Goal: Check status: Check status

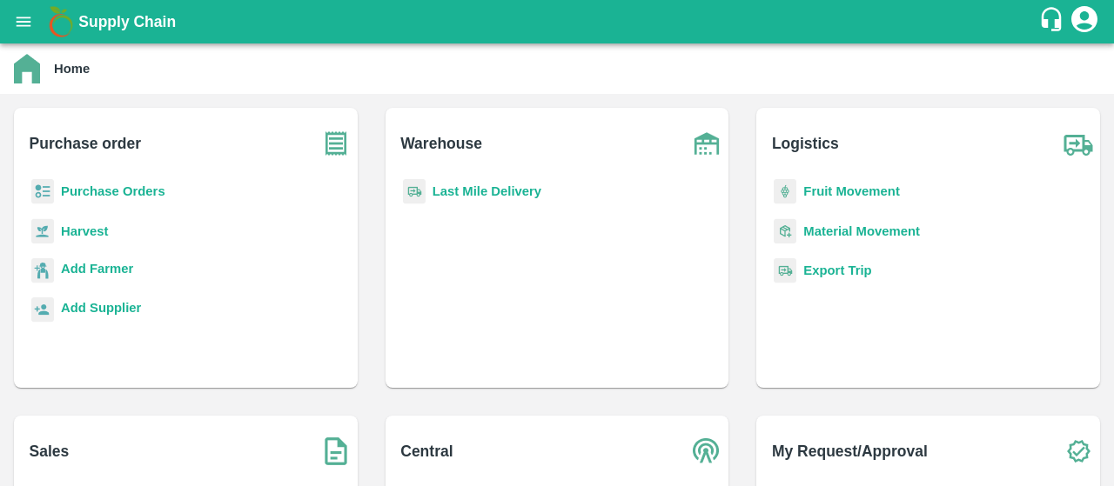
click at [122, 196] on b "Purchase Orders" at bounding box center [113, 191] width 104 height 14
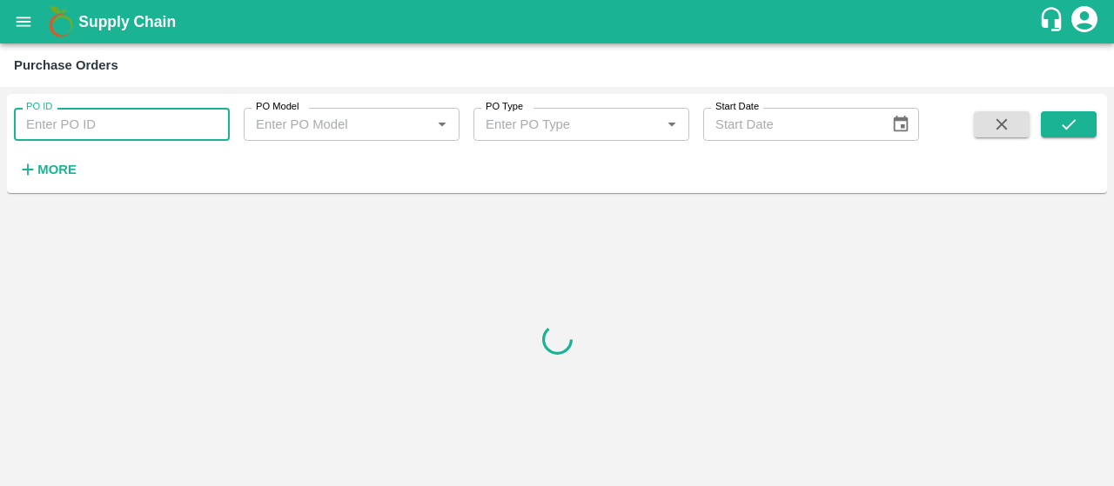
click at [147, 112] on input "PO ID" at bounding box center [122, 124] width 216 height 33
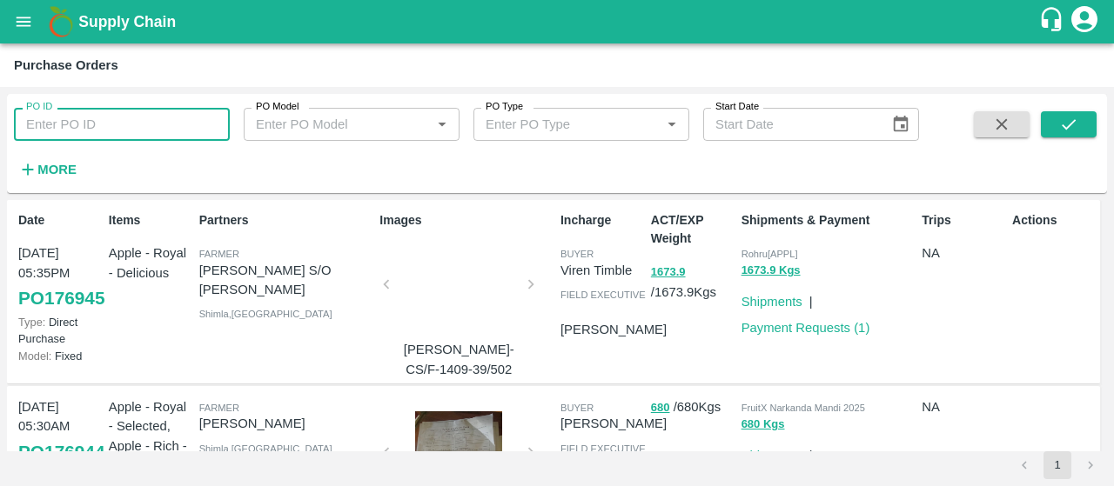
paste input "176313"
type input "176313"
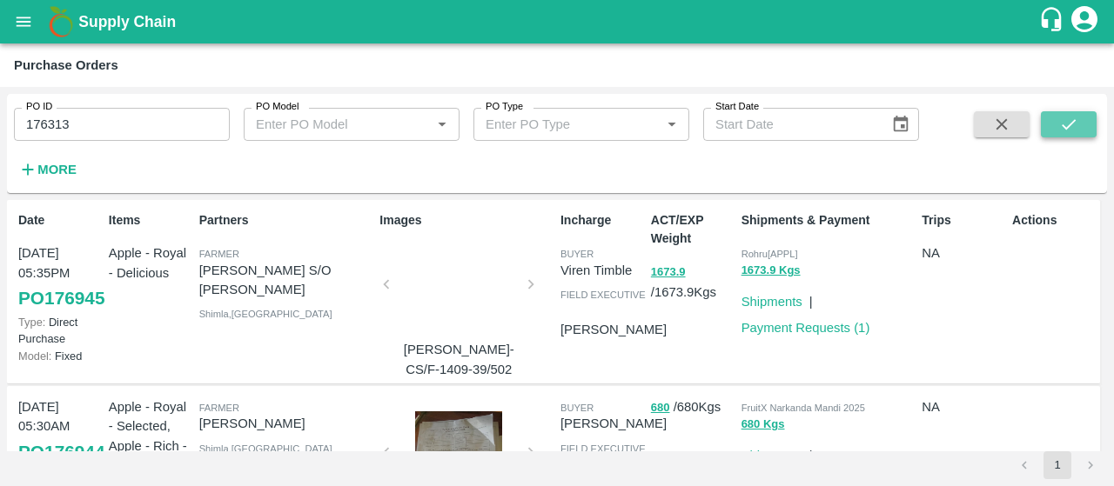
click at [1065, 120] on icon "submit" at bounding box center [1068, 124] width 19 height 19
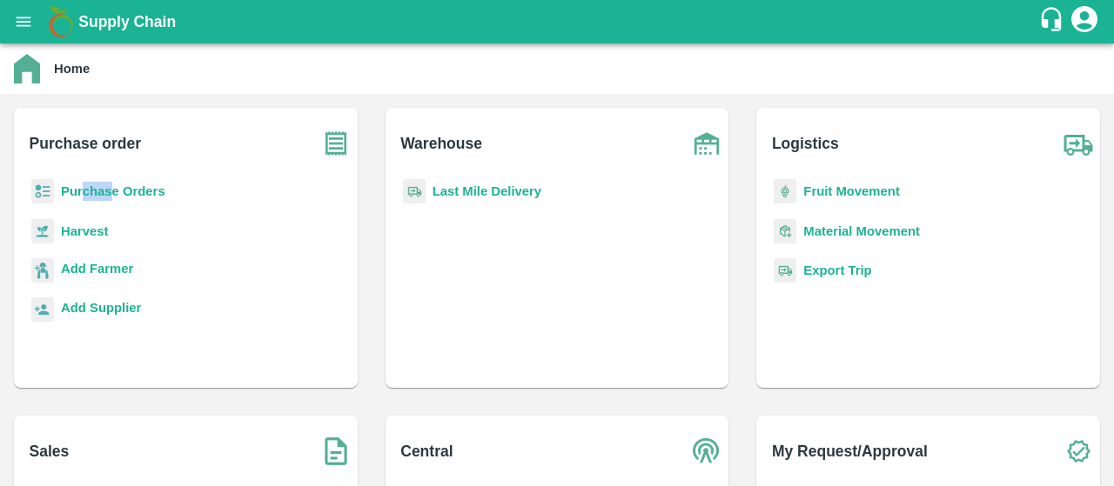
drag, startPoint x: 111, startPoint y: 180, endPoint x: 78, endPoint y: 191, distance: 34.1
click at [78, 191] on div "Purchase Orders" at bounding box center [186, 198] width 316 height 39
click at [78, 191] on b "Purchase Orders" at bounding box center [113, 191] width 104 height 14
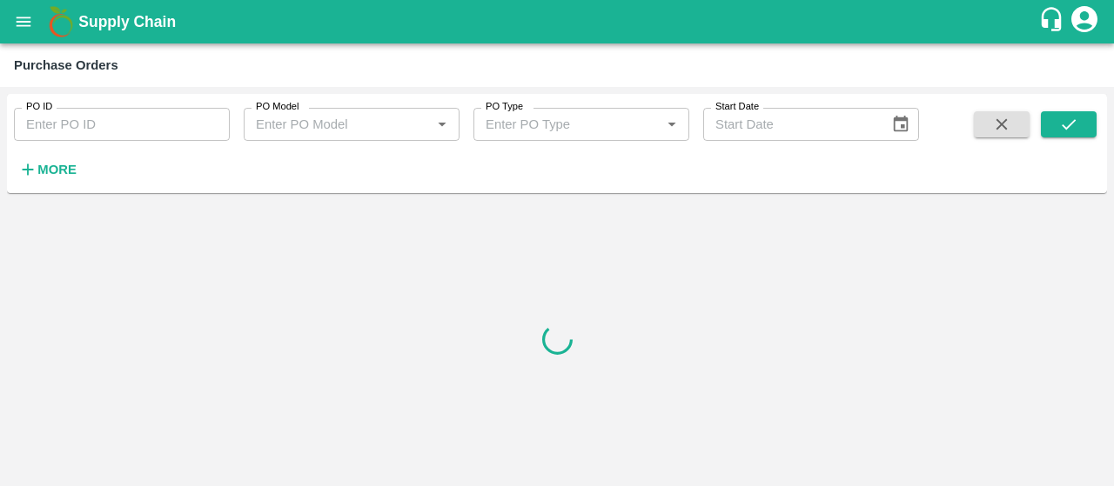
click at [124, 111] on input "PO ID" at bounding box center [122, 124] width 216 height 33
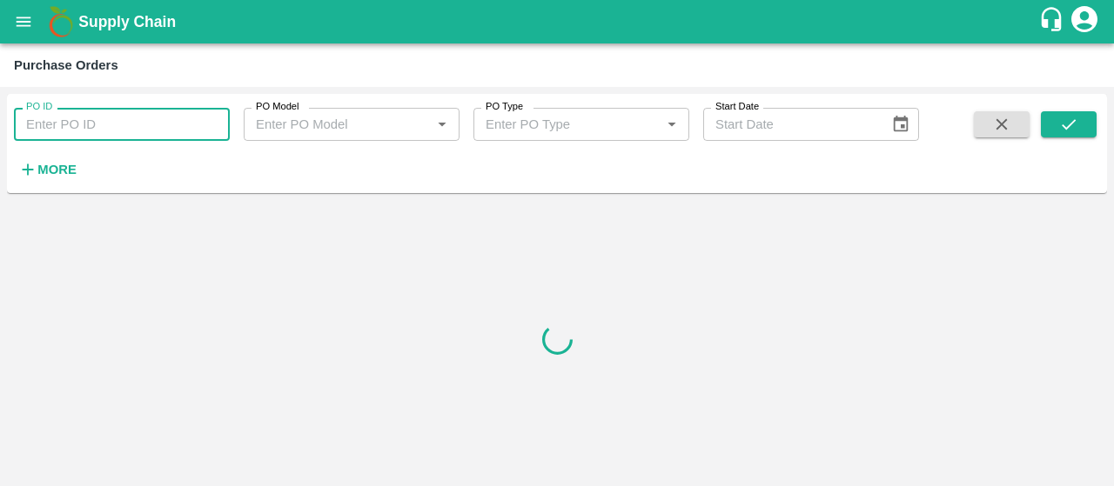
paste input "176171"
type input "176171"
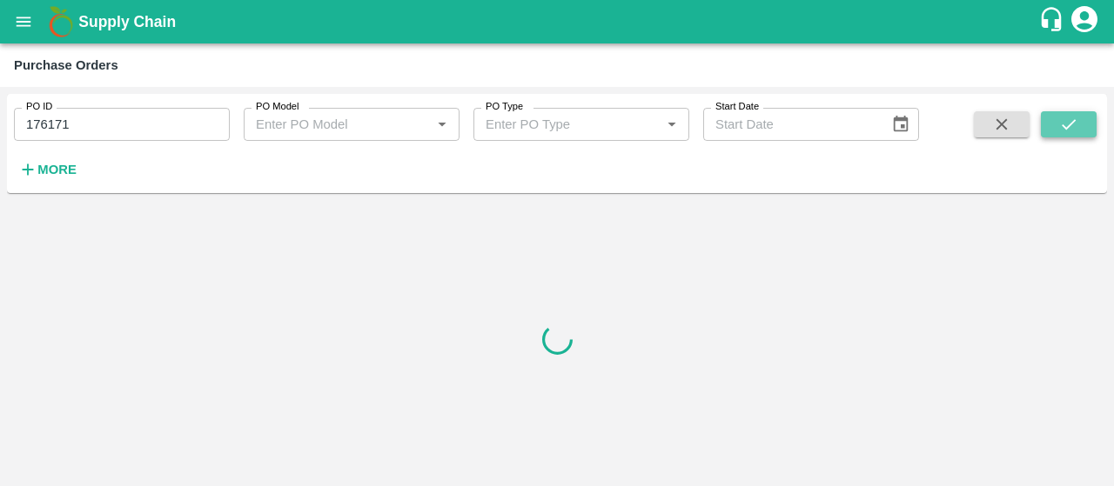
click at [1062, 113] on button "submit" at bounding box center [1069, 124] width 56 height 26
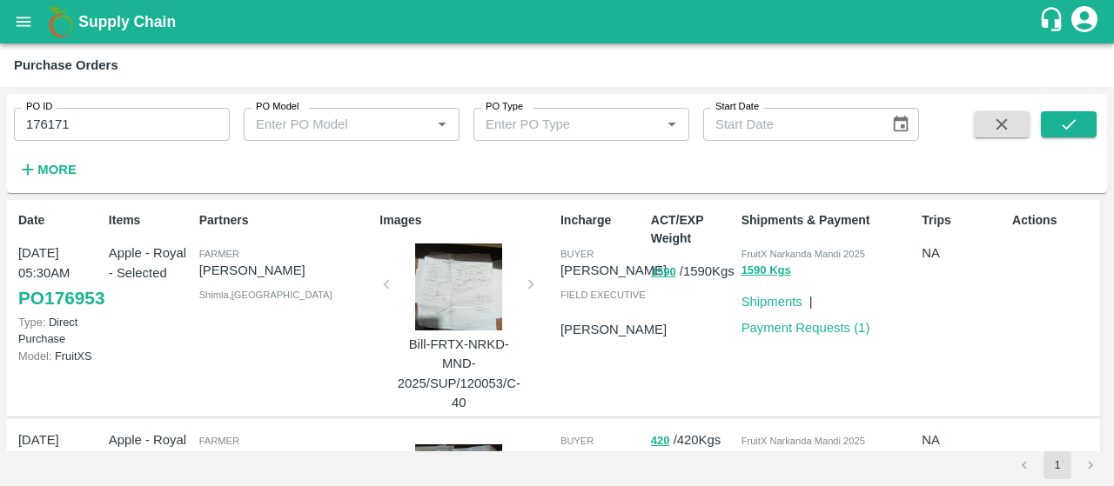
click at [444, 285] on div at bounding box center [458, 287] width 131 height 87
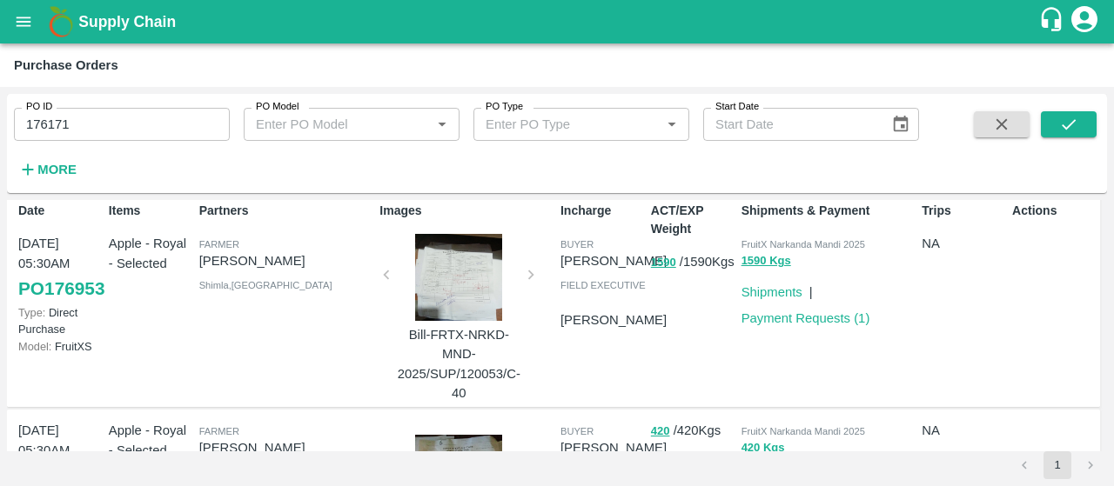
scroll to position [9, 0]
click at [1074, 131] on icon "submit" at bounding box center [1068, 124] width 19 height 19
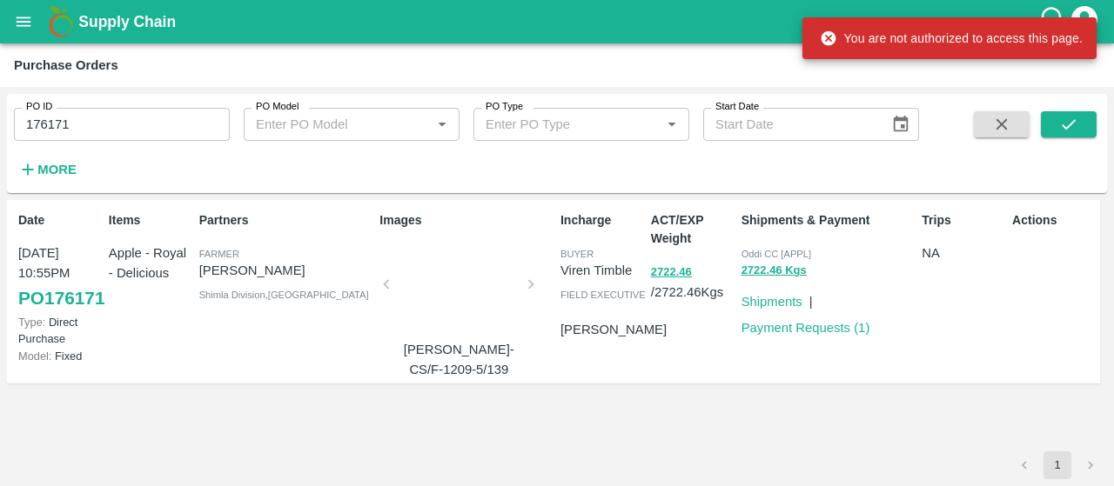
click at [472, 286] on div at bounding box center [458, 290] width 131 height 92
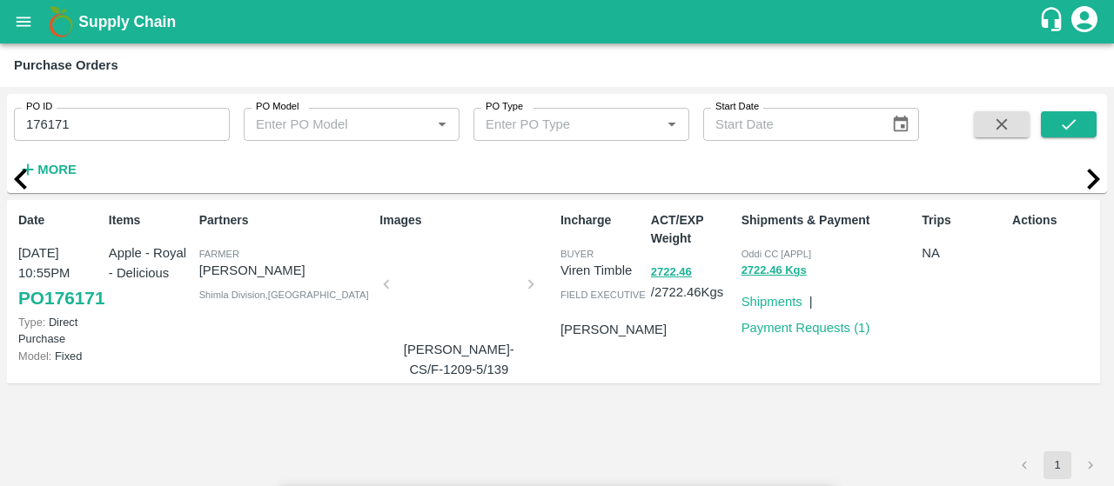
click at [505, 291] on div at bounding box center [458, 290] width 131 height 92
click at [473, 282] on div at bounding box center [458, 290] width 131 height 92
